Goal: Information Seeking & Learning: Find specific fact

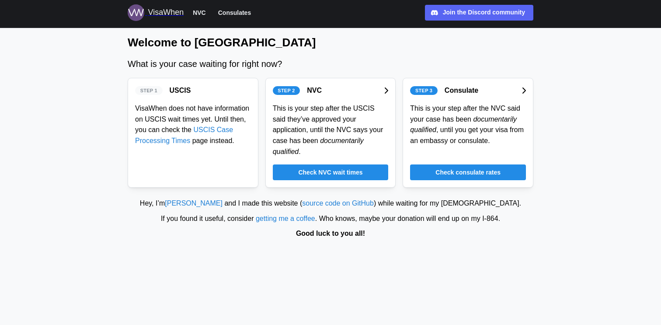
click at [361, 167] on span "Check NVC wait times" at bounding box center [330, 172] width 64 height 15
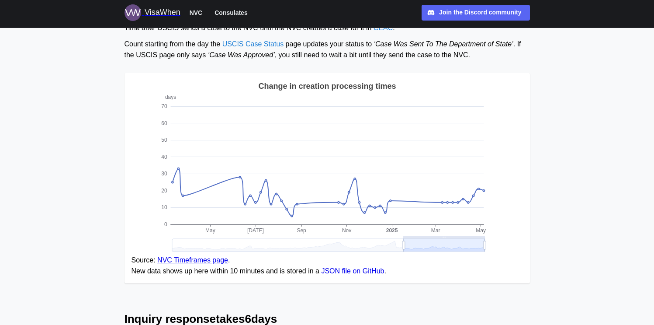
scroll to position [706, 0]
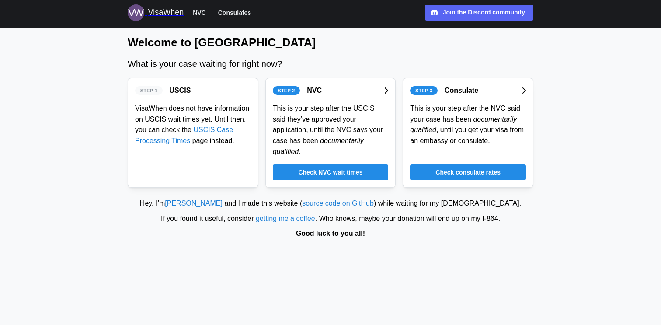
click at [489, 174] on span "Check consulate rates" at bounding box center [467, 172] width 65 height 15
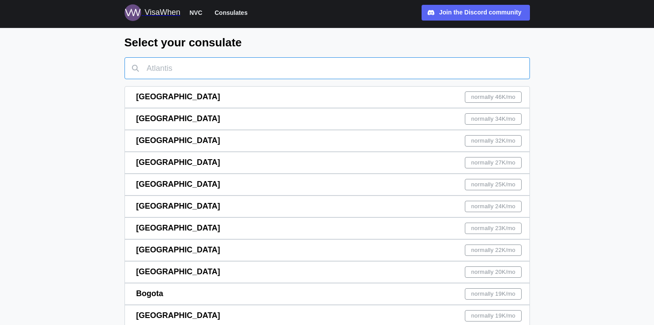
click at [184, 68] on input "text" at bounding box center [328, 68] width 406 height 22
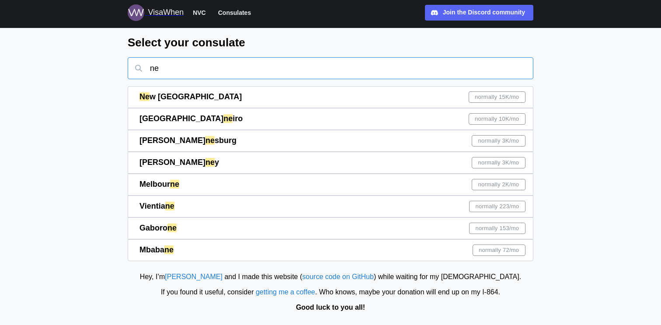
type input "n"
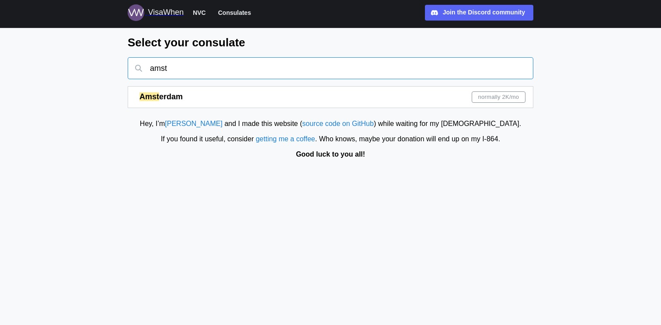
type input "amst"
click at [410, 97] on div "Amst erdam normally 2K /mo" at bounding box center [332, 97] width 386 height 21
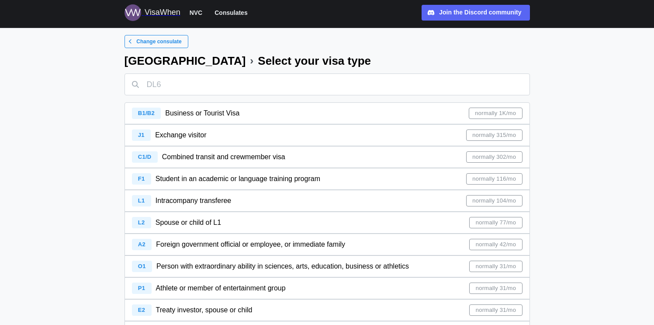
click at [505, 113] on span "normally 1K/mo" at bounding box center [495, 113] width 41 height 10
click at [238, 86] on input "text" at bounding box center [328, 84] width 406 height 22
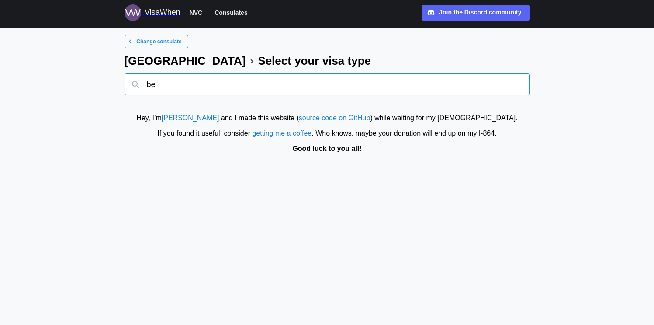
type input "b"
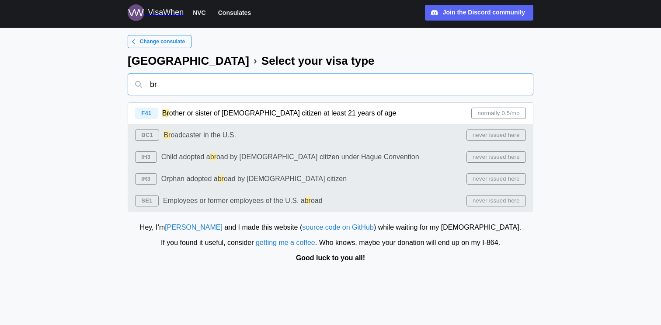
type input "b"
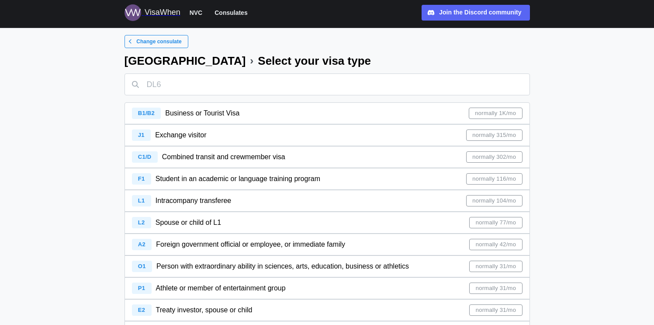
click at [153, 36] on span "Change consulate" at bounding box center [158, 41] width 45 height 12
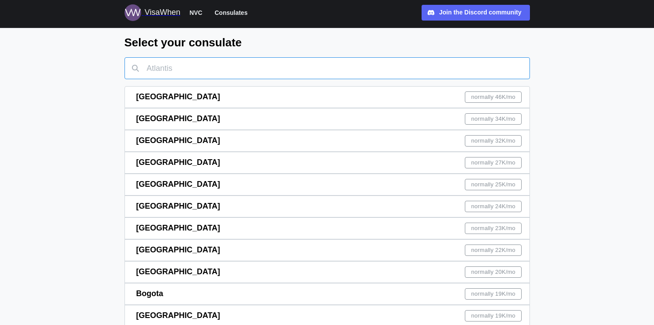
click at [174, 74] on input "text" at bounding box center [328, 68] width 406 height 22
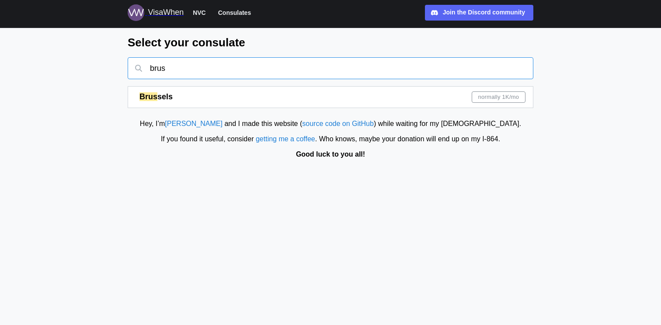
type input "brus"
click at [205, 104] on div "Brus sels normally 1K /mo" at bounding box center [332, 97] width 386 height 21
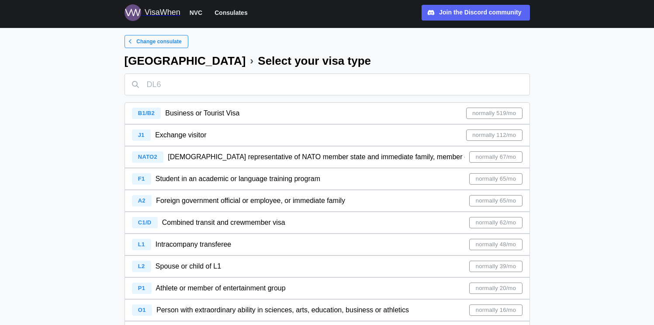
click at [389, 114] on div "B1/B2 Business or Tourist Visa normally 519/mo" at bounding box center [327, 113] width 391 height 21
